Goal: Transaction & Acquisition: Purchase product/service

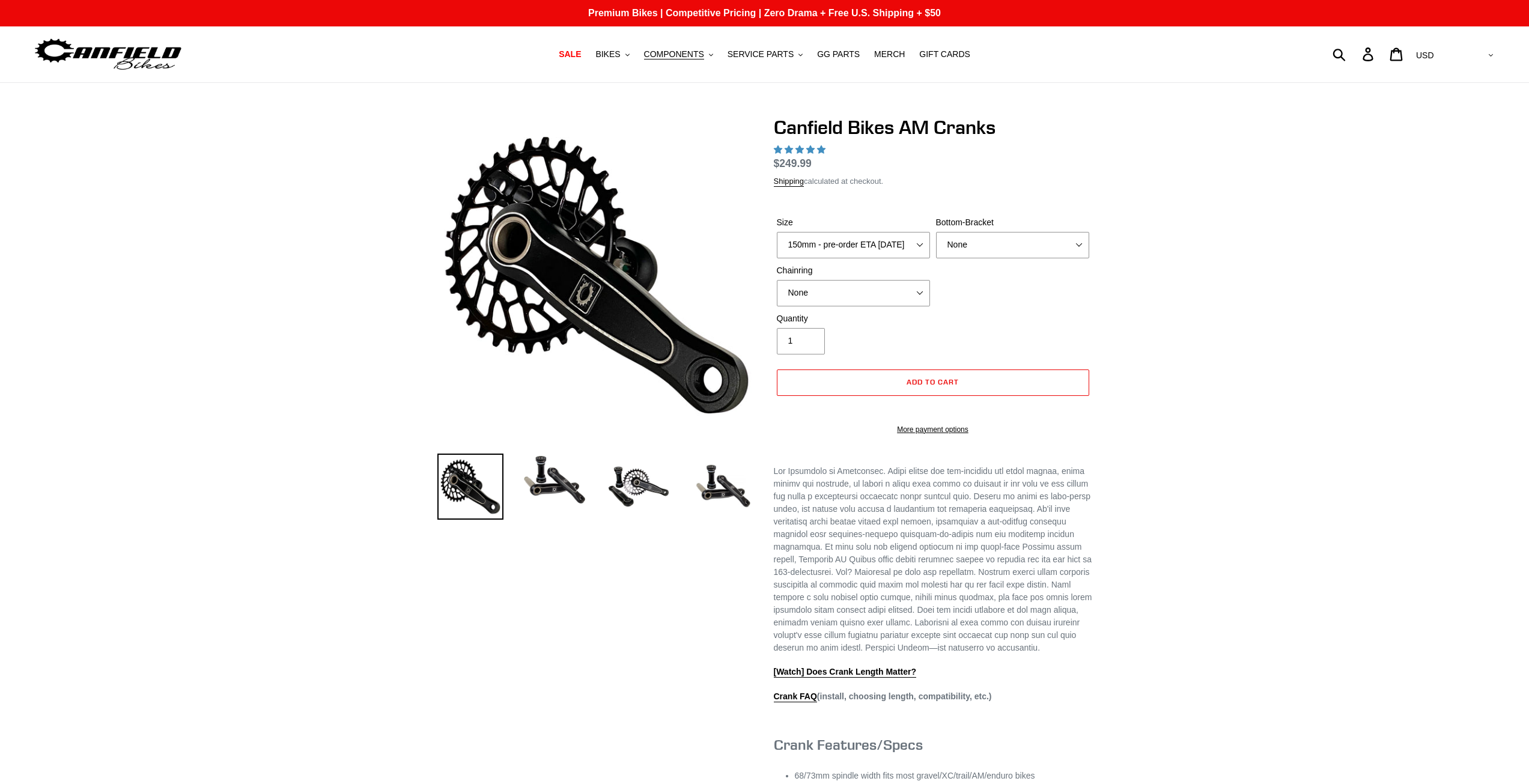
select select "highest-rating"
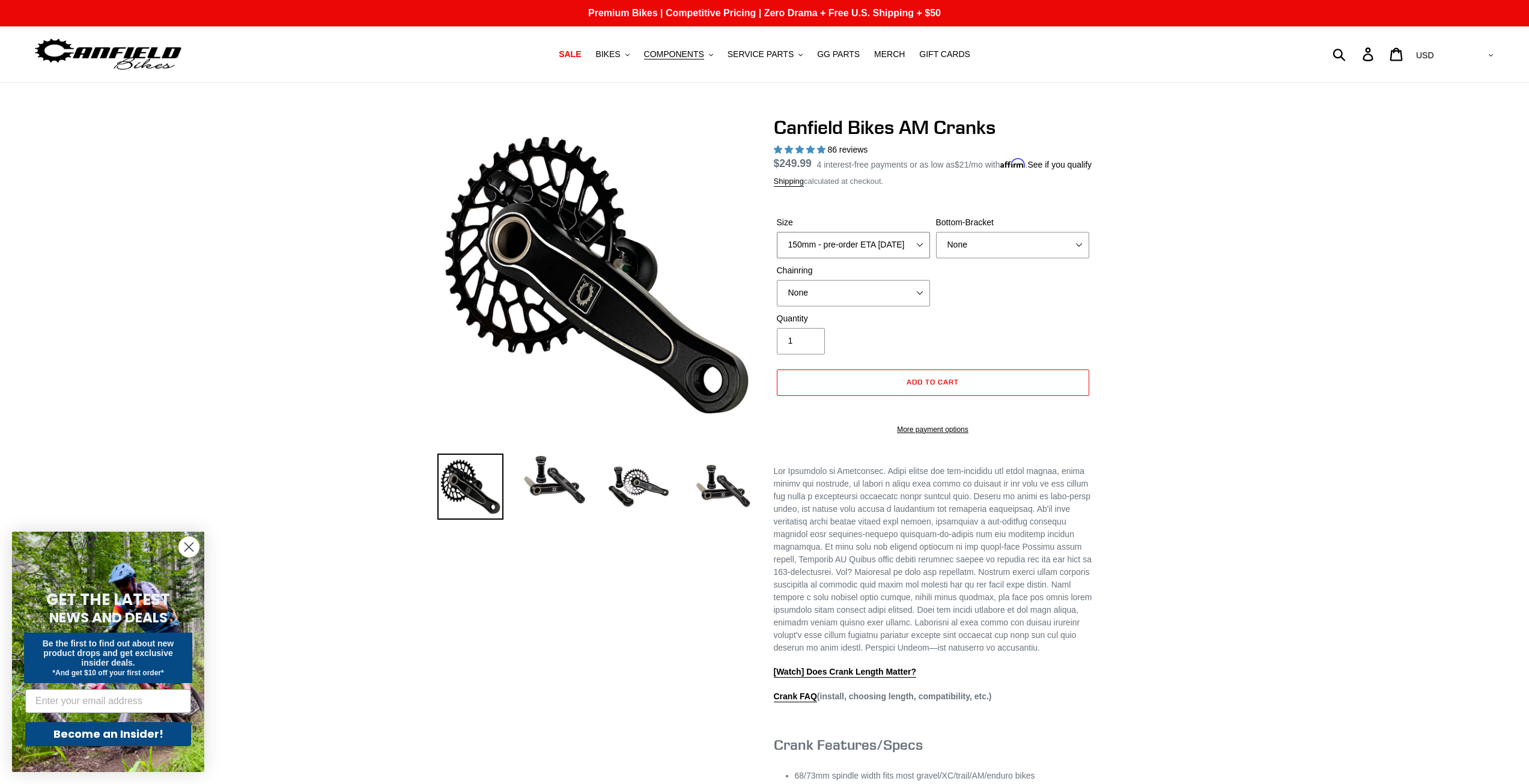
click at [878, 258] on select "150mm - pre-order ETA [DATE] 155mm - pre-order ETA [DATE] 160mm - pre-order ETA…" at bounding box center [853, 244] width 153 height 27
select select "155mm - pre-order ETA [DATE]"
click at [777, 245] on select "150mm - pre-order ETA [DATE] 155mm - pre-order ETA [DATE] 160mm - pre-order ETA…" at bounding box center [853, 244] width 153 height 27
click at [949, 258] on select "None BSA Threaded 68/73mm Press Fit PF92" at bounding box center [1012, 244] width 153 height 27
click at [957, 258] on select "None BSA Threaded 68/73mm Press Fit PF92" at bounding box center [1012, 244] width 153 height 27
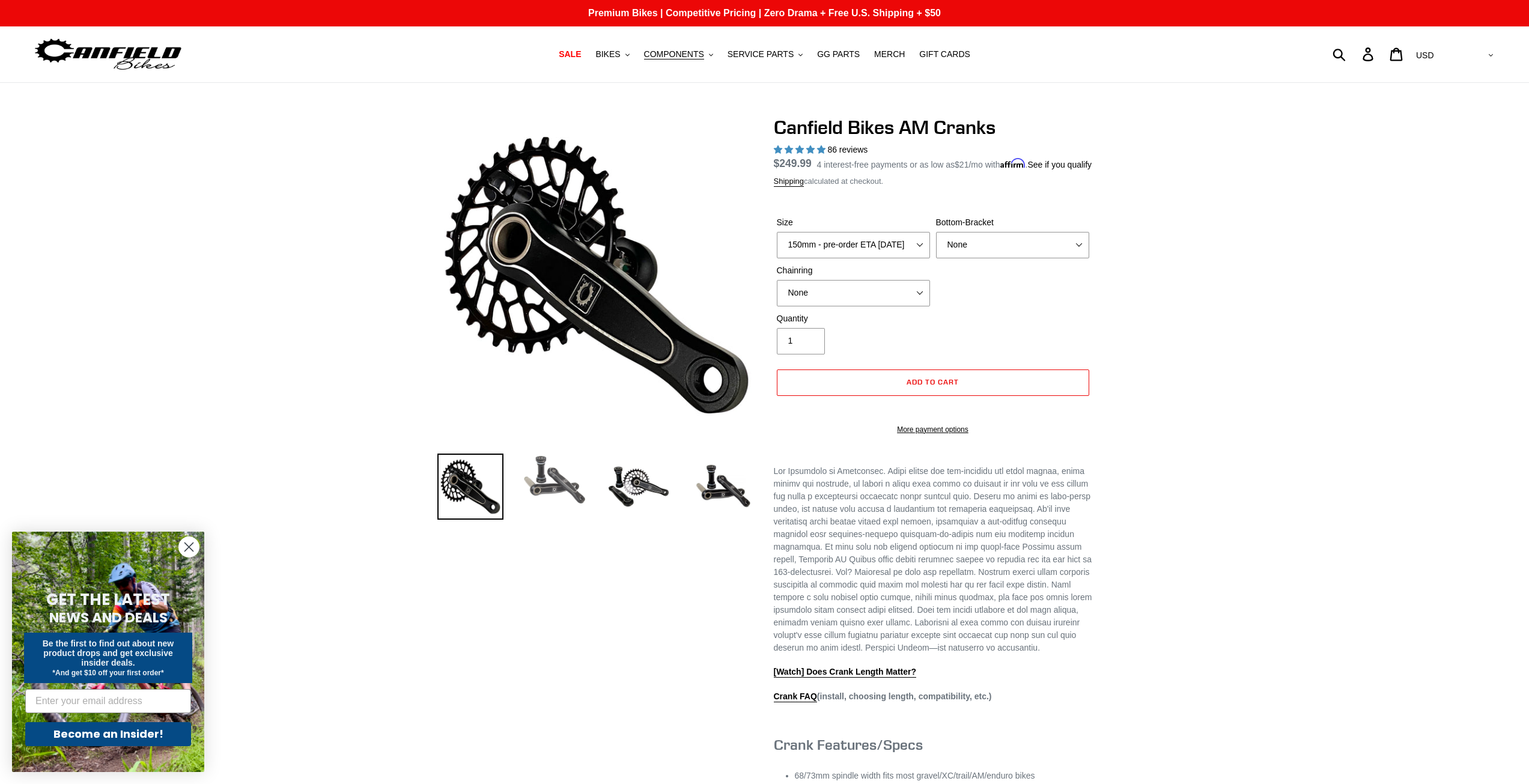
click at [559, 487] on img at bounding box center [555, 480] width 66 height 53
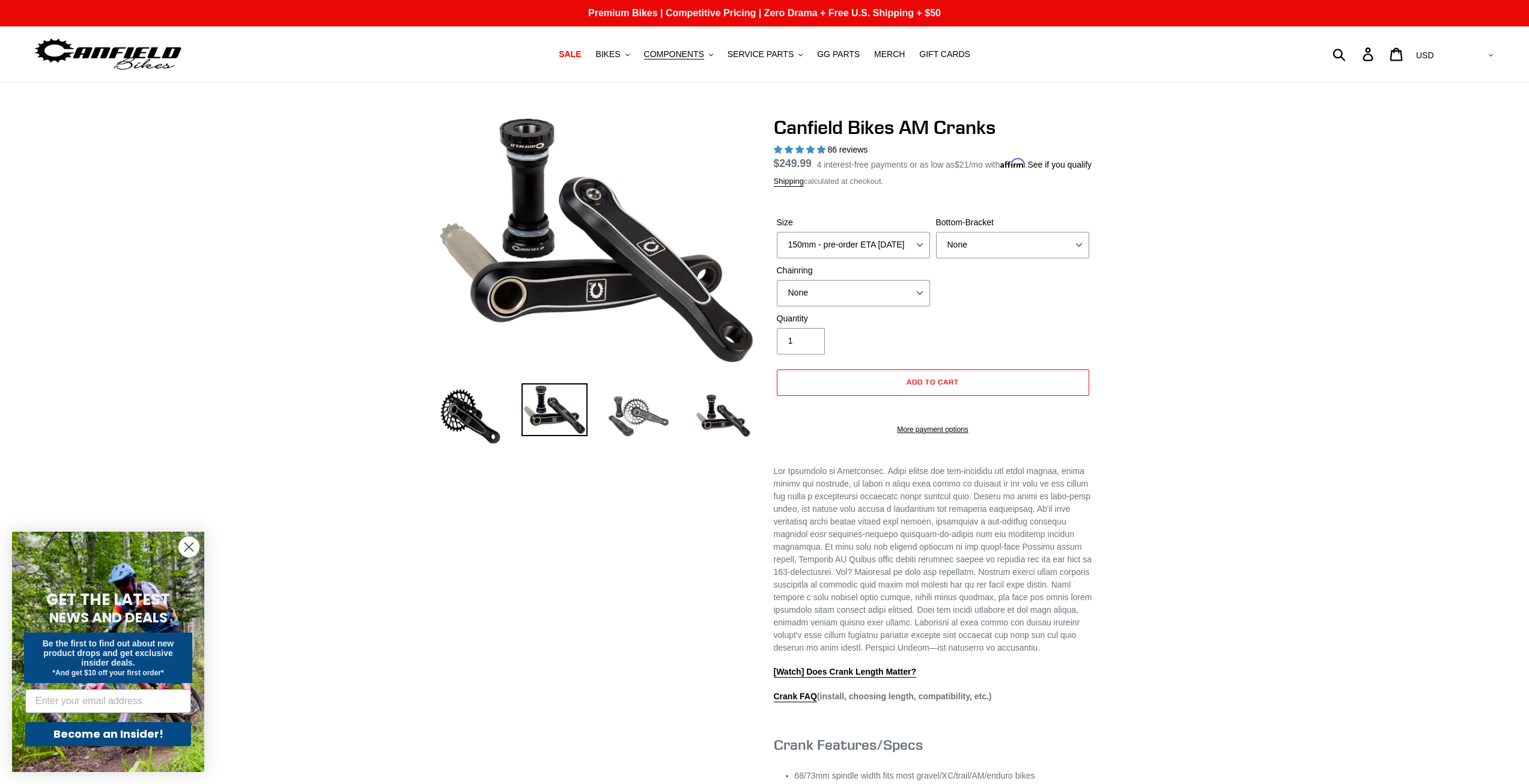
click at [622, 426] on img at bounding box center [639, 416] width 66 height 66
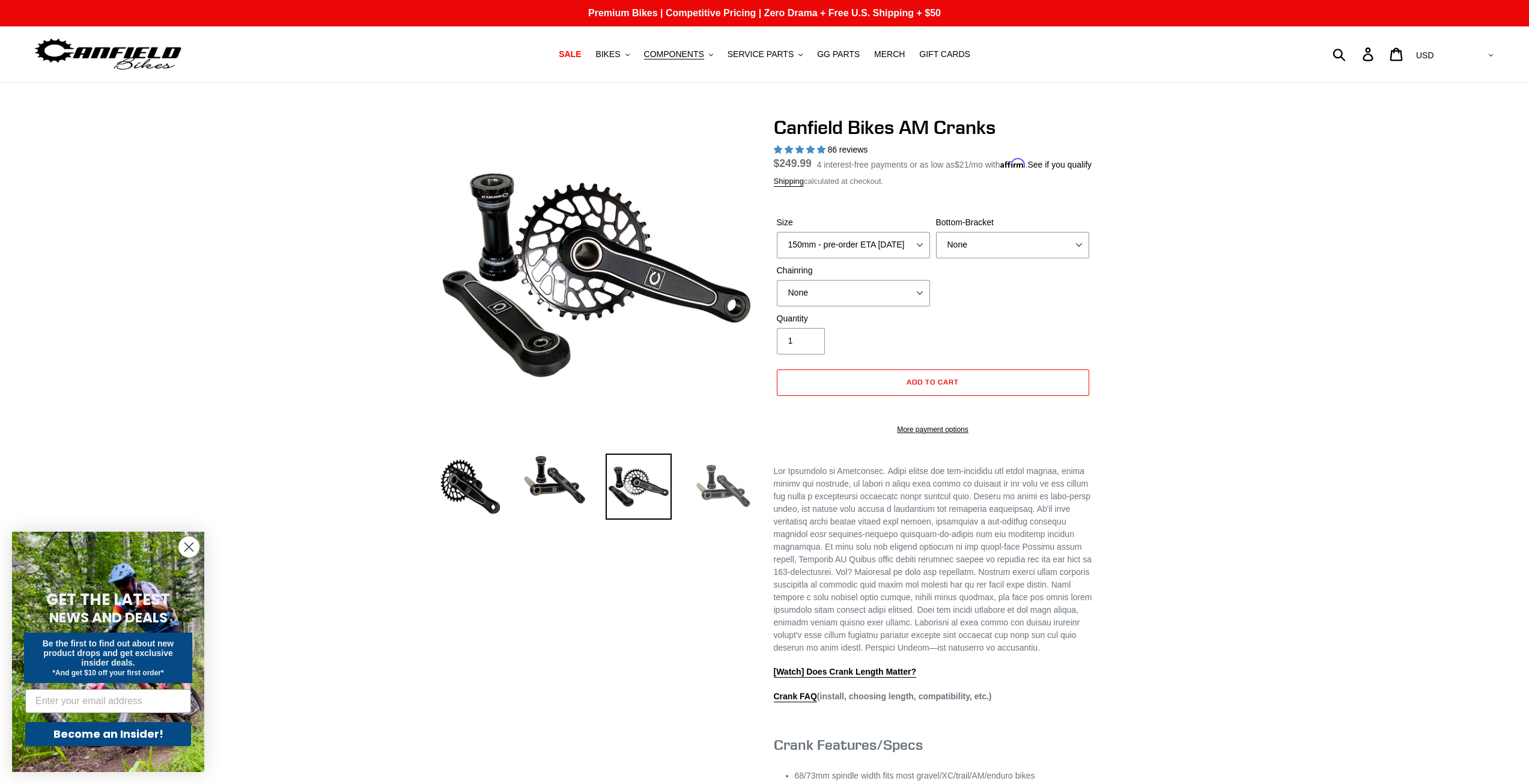
click at [705, 493] on img at bounding box center [723, 487] width 66 height 66
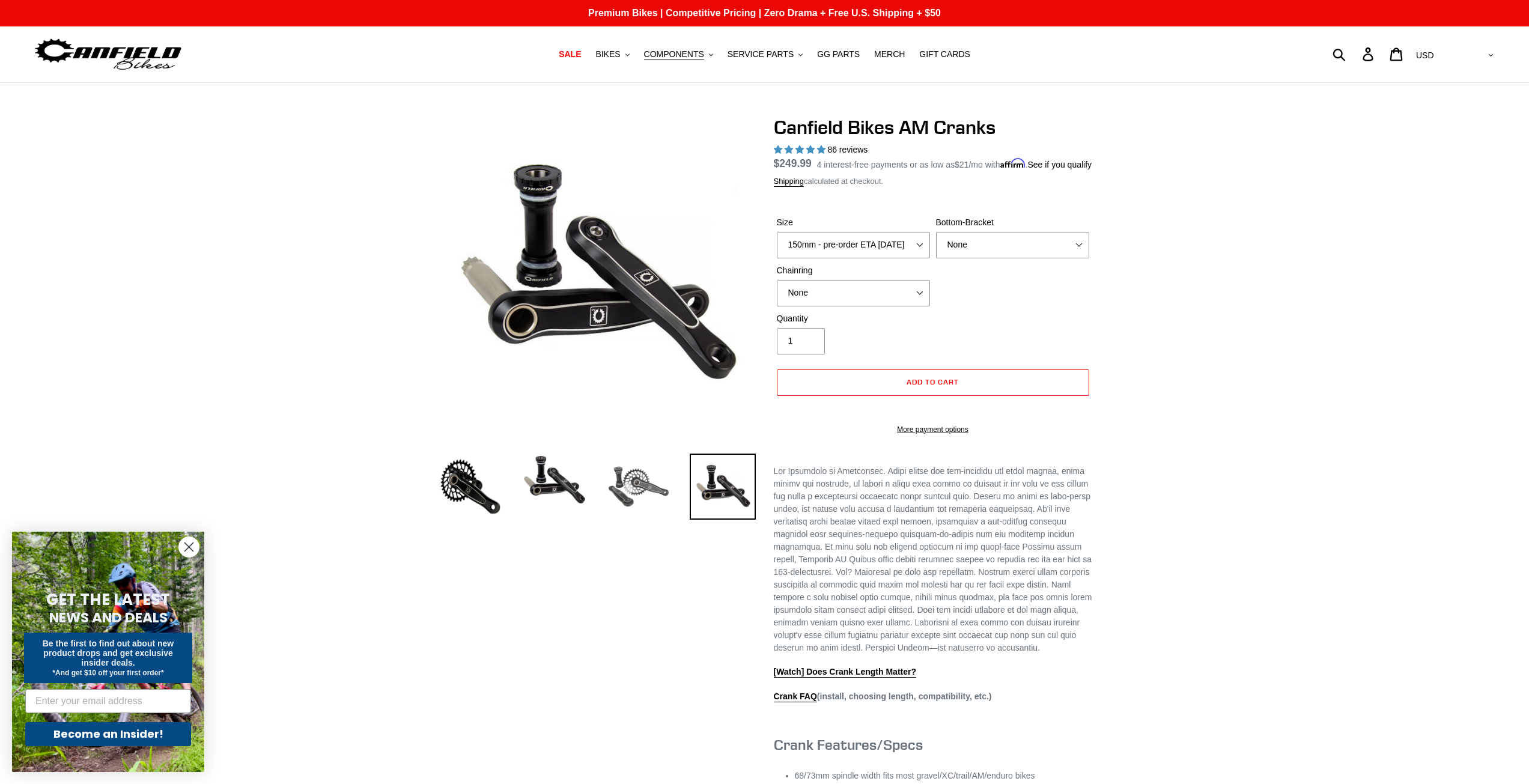
click at [638, 485] on img at bounding box center [639, 487] width 66 height 66
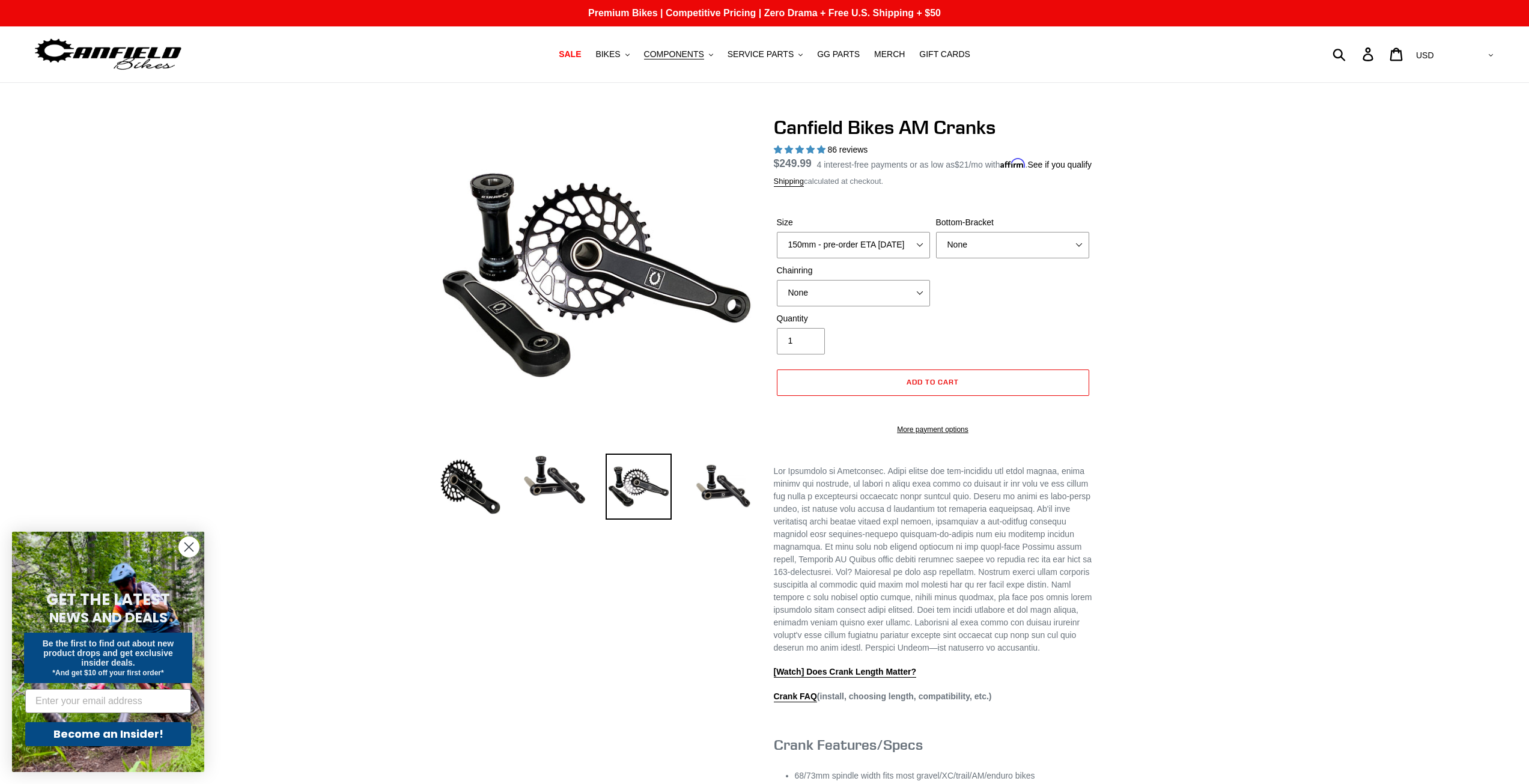
click at [555, 477] on img at bounding box center [555, 480] width 66 height 53
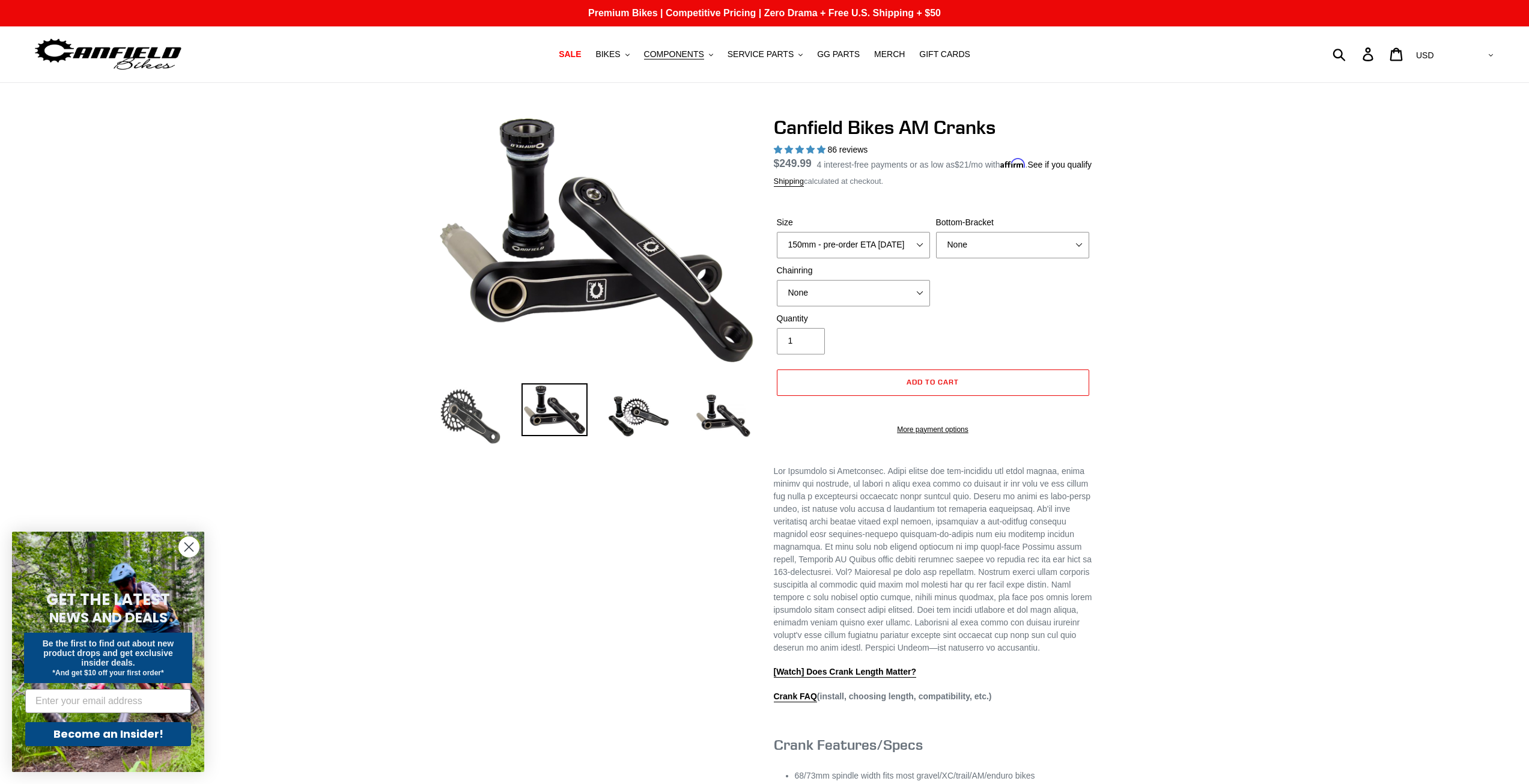
click at [494, 438] on img at bounding box center [470, 416] width 66 height 66
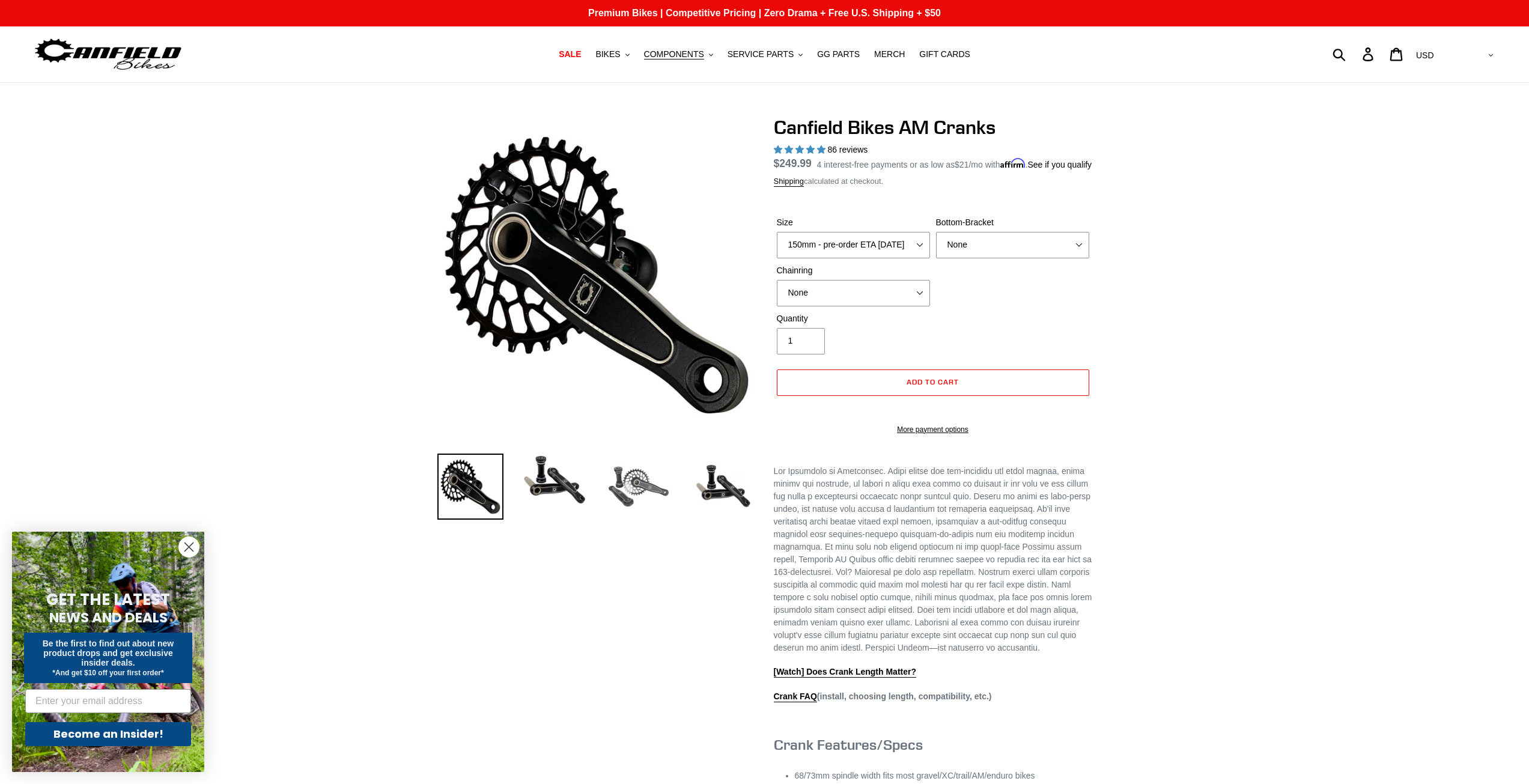
click at [640, 489] on img at bounding box center [639, 487] width 66 height 66
